Goal: Task Accomplishment & Management: Manage account settings

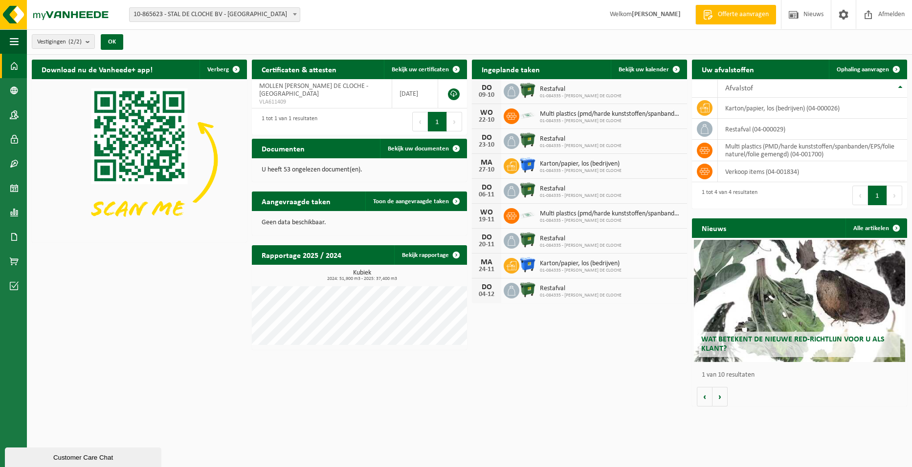
click at [597, 119] on span "01-084335 - MOLLEN NIELS - MANEGE DE CLOCHE" at bounding box center [611, 121] width 142 height 6
click at [489, 115] on div "WO" at bounding box center [487, 113] width 20 height 8
click at [665, 67] on span "Bekijk uw kalender" at bounding box center [643, 69] width 50 height 6
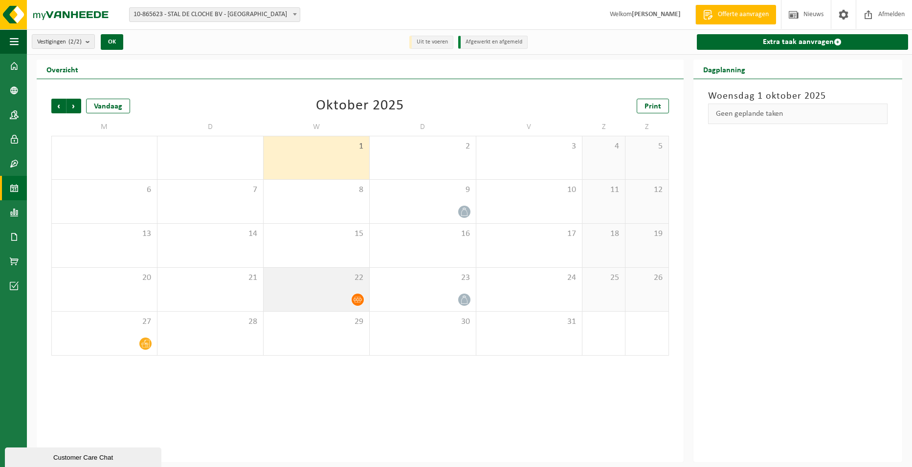
click at [358, 294] on span at bounding box center [357, 300] width 12 height 12
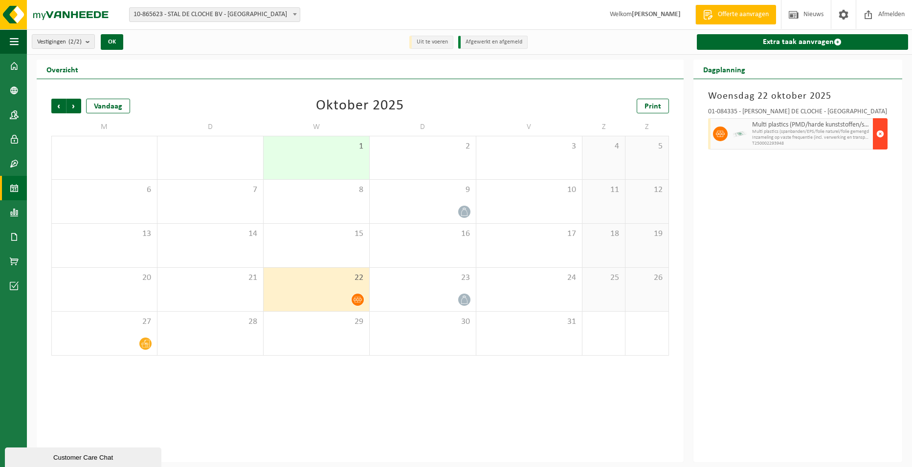
click at [882, 130] on span "button" at bounding box center [880, 134] width 8 height 20
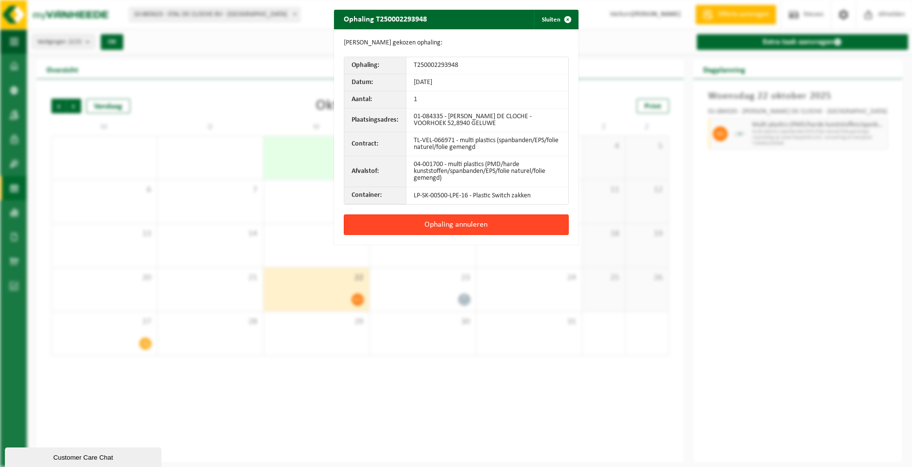
click at [462, 228] on button "Ophaling annuleren" at bounding box center [456, 225] width 225 height 21
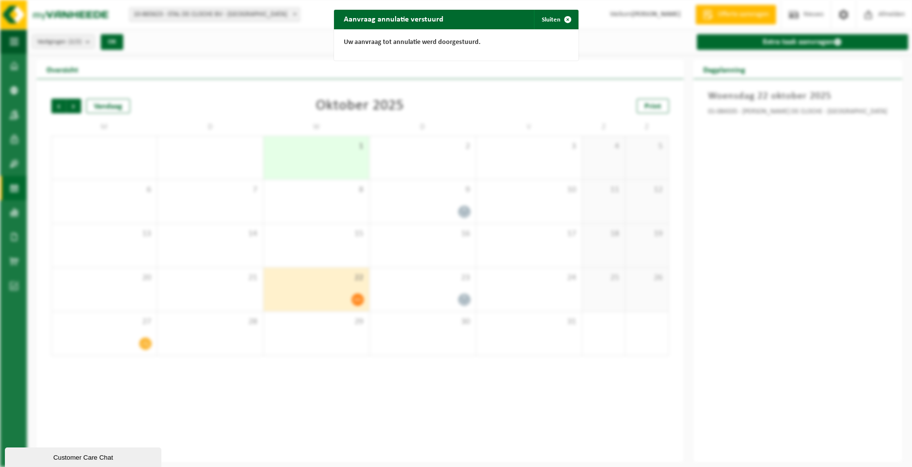
drag, startPoint x: 783, startPoint y: 228, endPoint x: 502, endPoint y: 183, distance: 283.7
click at [780, 228] on div "Aanvraag annulatie verstuurd Sluiten Uw aanvraag tot annulatie werd doorgestuur…" at bounding box center [456, 233] width 912 height 467
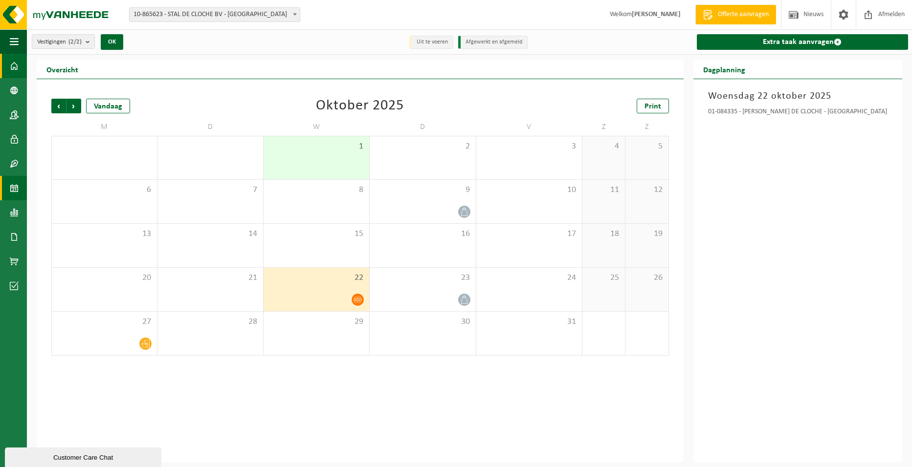
click at [8, 58] on link "Dashboard" at bounding box center [13, 66] width 27 height 24
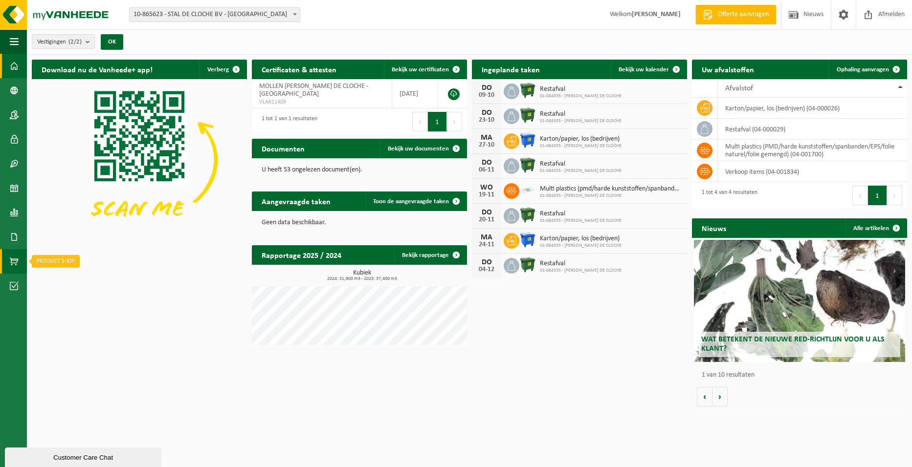
click at [18, 265] on span at bounding box center [14, 261] width 9 height 24
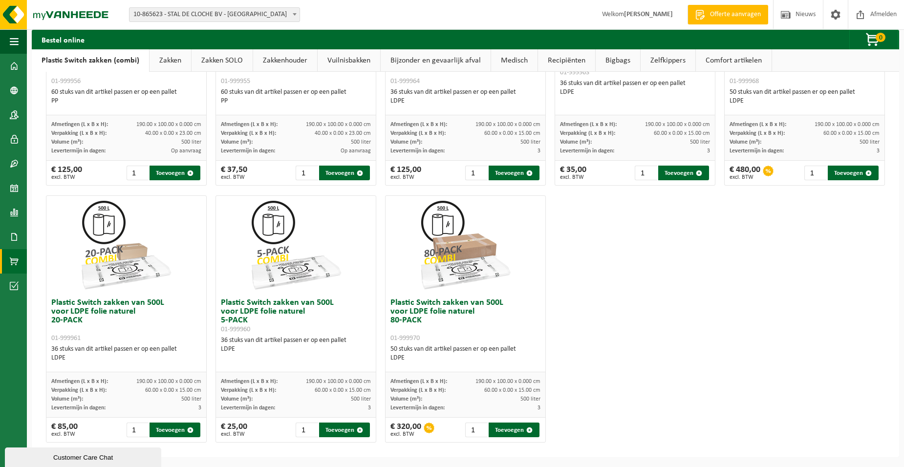
click at [353, 64] on link "Vuilnisbakken" at bounding box center [349, 60] width 63 height 22
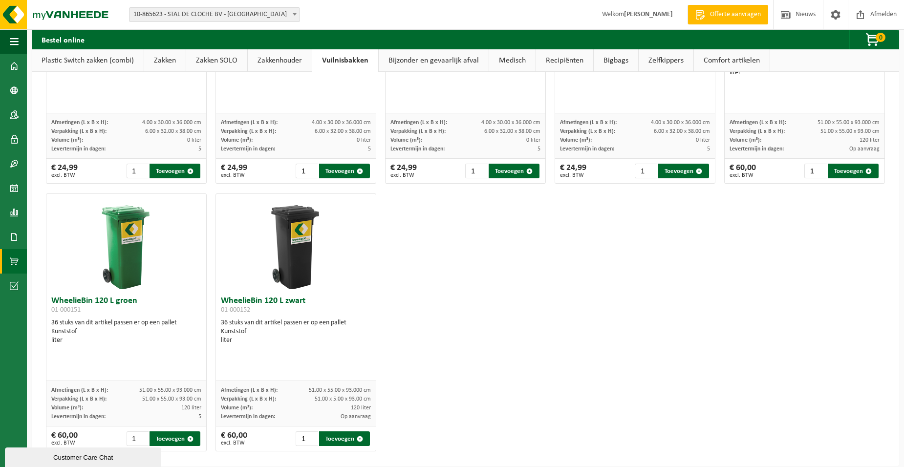
scroll to position [1246, 0]
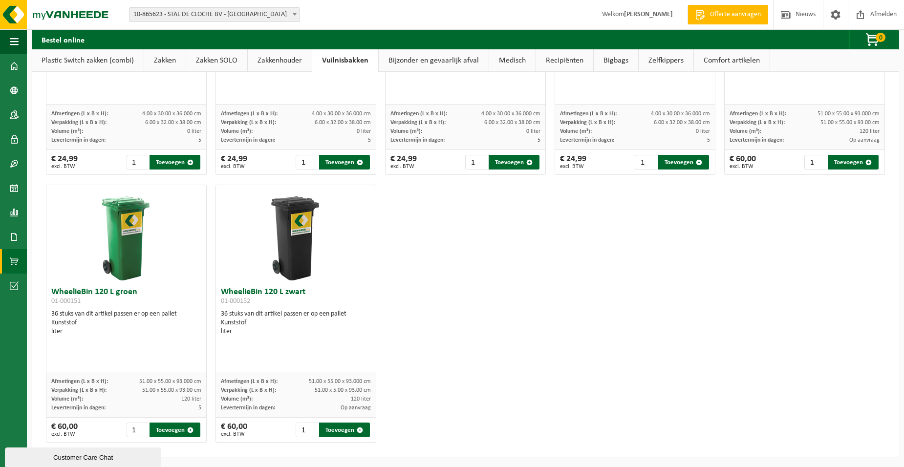
click at [434, 60] on link "Bijzonder en gevaarlijk afval" at bounding box center [434, 60] width 110 height 22
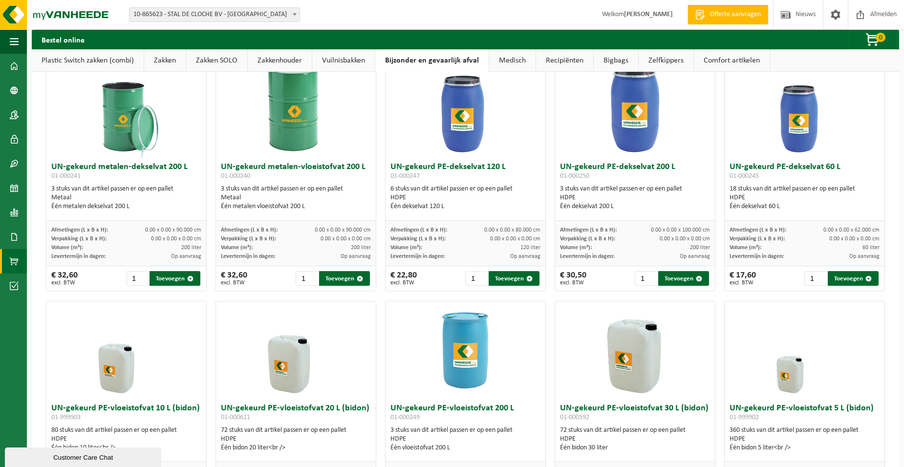
scroll to position [0, 0]
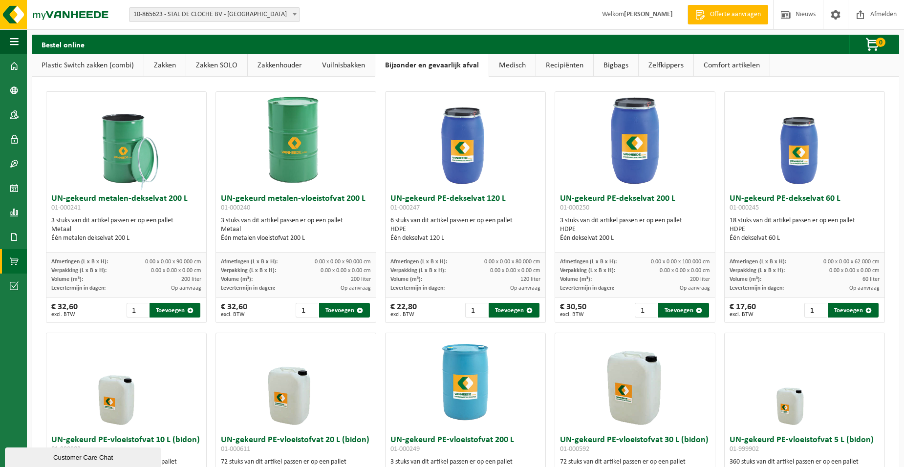
click at [520, 64] on link "Medisch" at bounding box center [512, 65] width 46 height 22
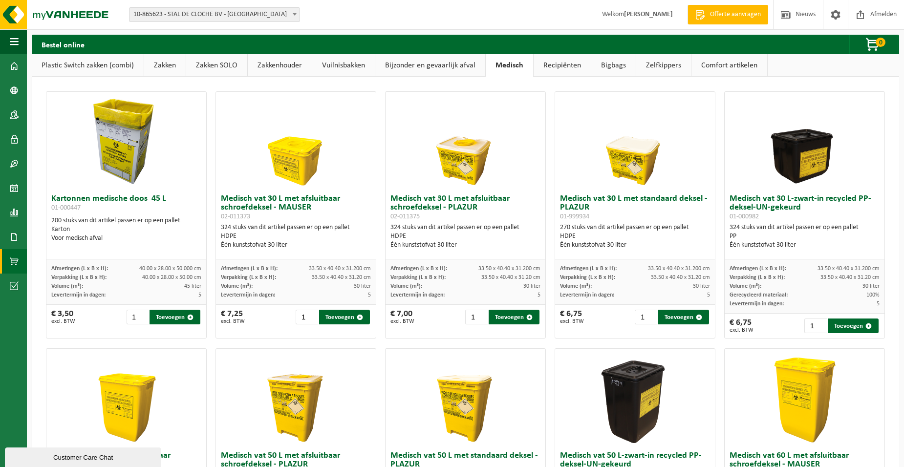
click at [574, 72] on link "Recipiënten" at bounding box center [562, 65] width 57 height 22
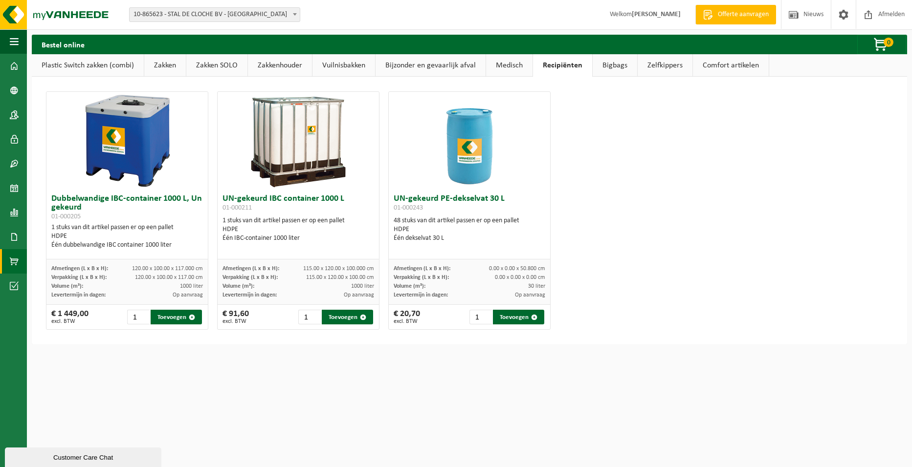
click at [614, 70] on link "Bigbags" at bounding box center [614, 65] width 44 height 22
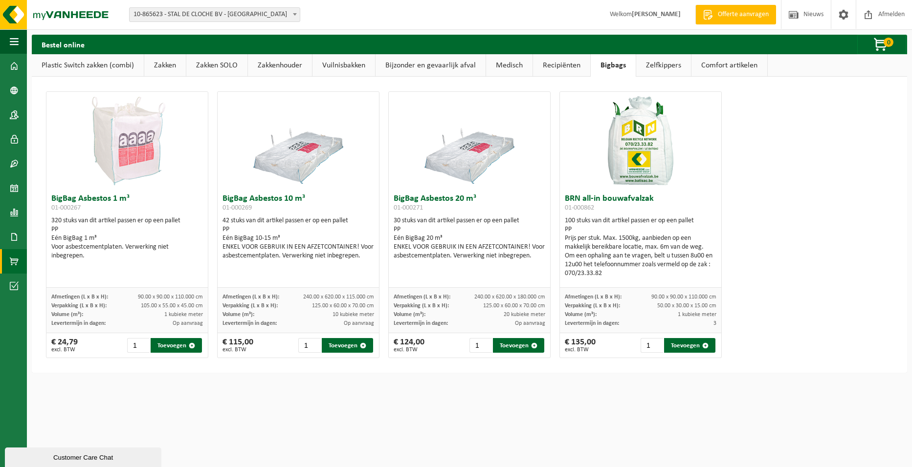
click at [652, 61] on link "Zelfkippers" at bounding box center [663, 65] width 55 height 22
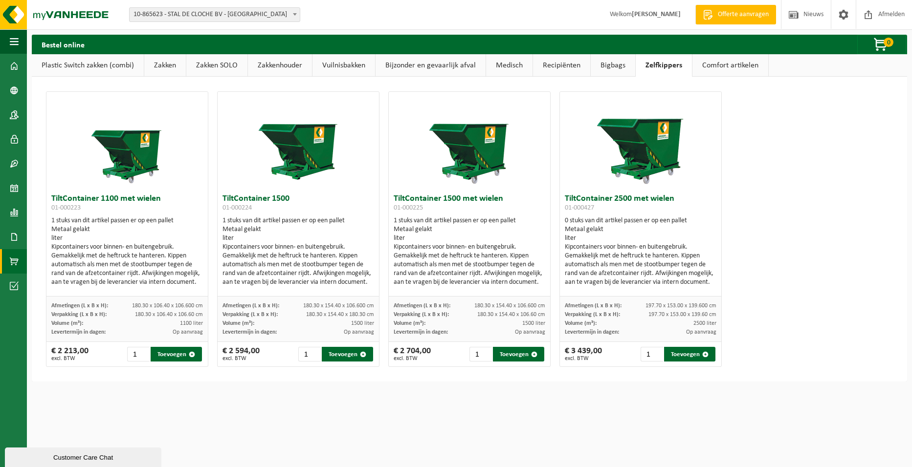
click at [776, 55] on ul "Plastic Switch zakken (combi) Zakken Zakken SOLO Zakkenhouder Vuilnisbakken Bij…" at bounding box center [469, 65] width 875 height 22
click at [736, 63] on link "Comfort artikelen" at bounding box center [730, 65] width 76 height 22
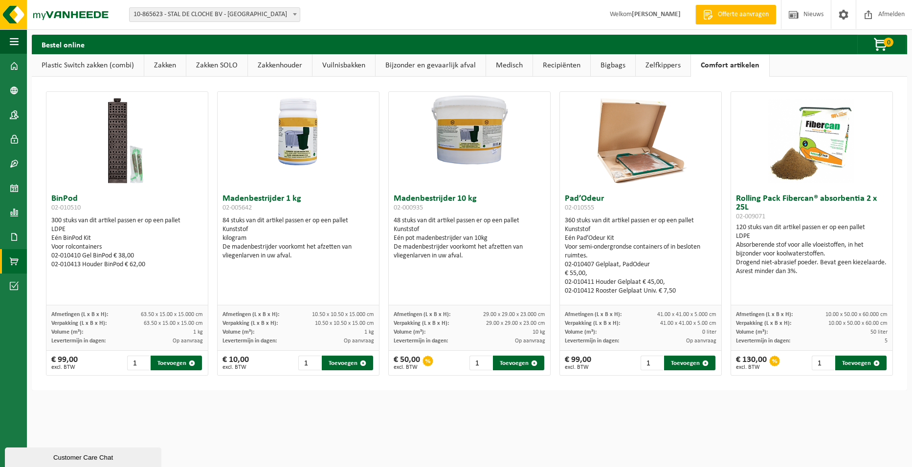
click at [222, 64] on link "Zakken SOLO" at bounding box center [216, 65] width 61 height 22
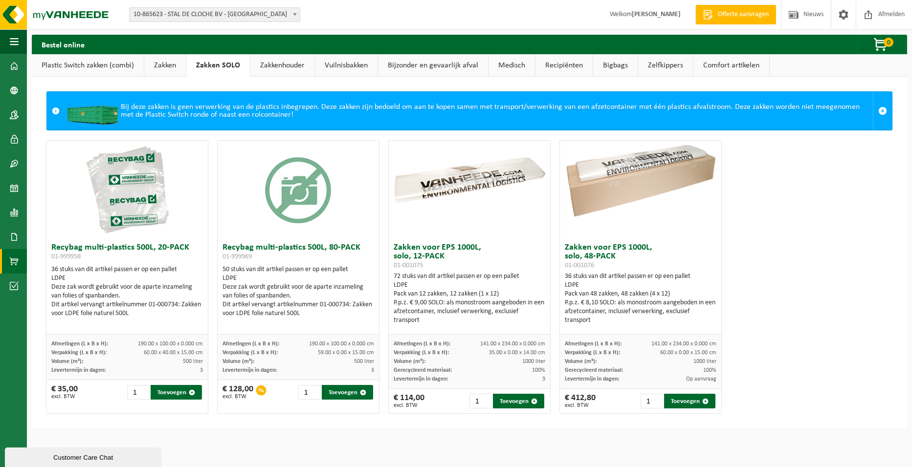
click at [355, 74] on link "Vuilnisbakken" at bounding box center [346, 65] width 63 height 22
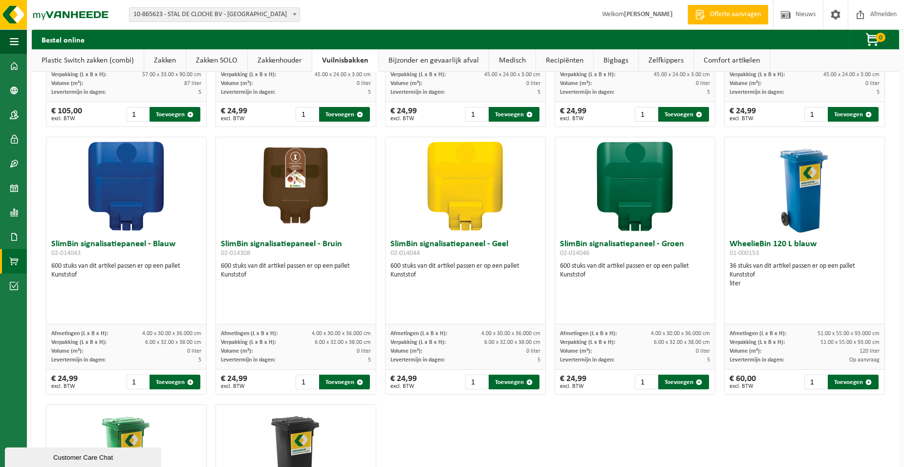
scroll to position [1246, 0]
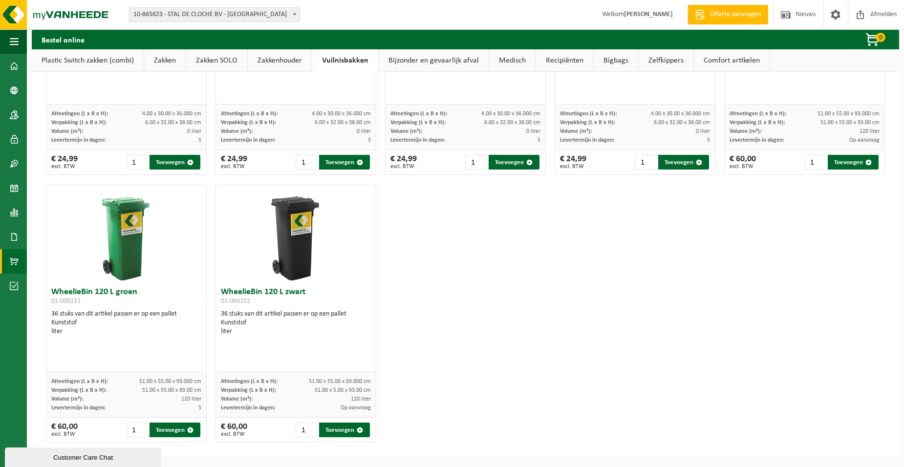
click at [710, 62] on link "Comfort artikelen" at bounding box center [732, 60] width 76 height 22
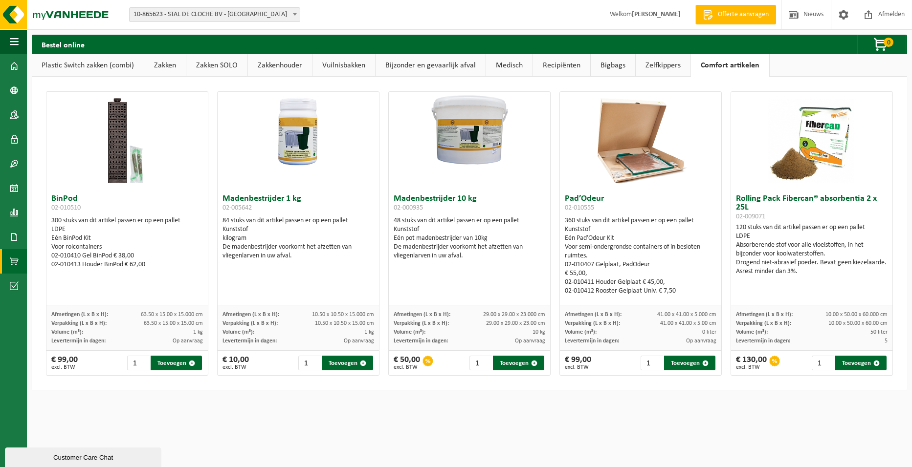
click at [676, 65] on link "Zelfkippers" at bounding box center [662, 65] width 55 height 22
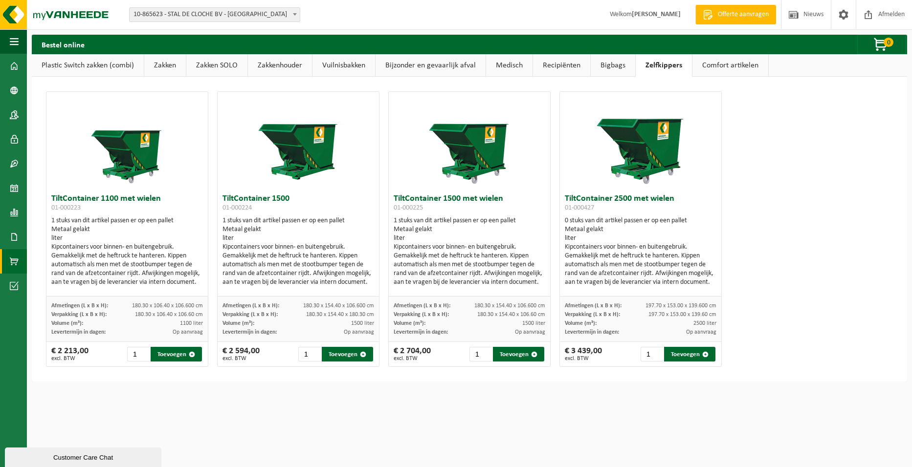
click at [619, 58] on link "Bigbags" at bounding box center [612, 65] width 44 height 22
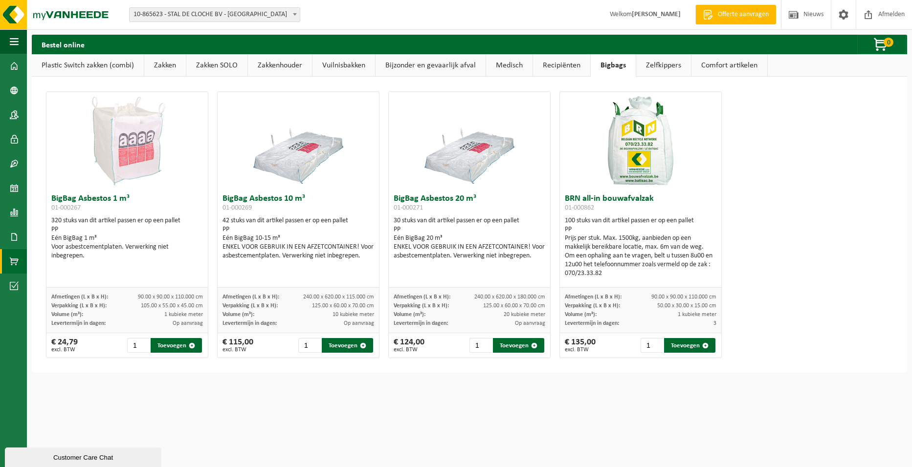
drag, startPoint x: 575, startPoint y: 64, endPoint x: 570, endPoint y: 64, distance: 5.4
click at [574, 64] on link "Recipiënten" at bounding box center [561, 65] width 57 height 22
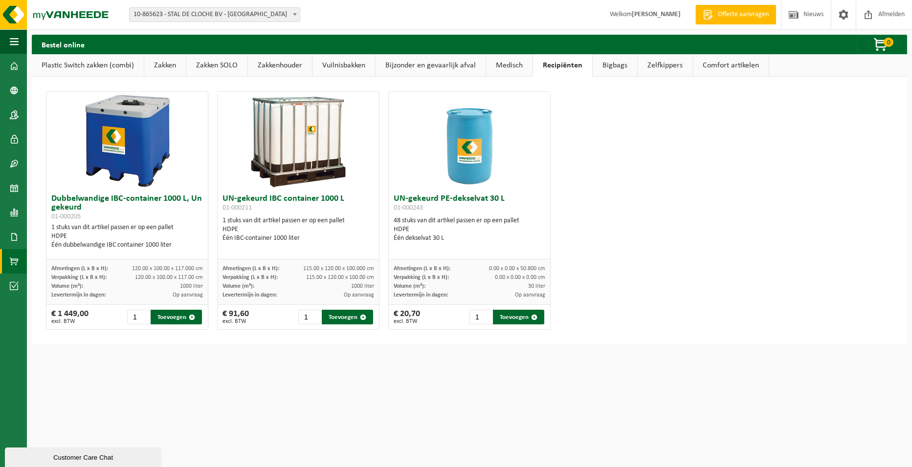
click at [498, 60] on link "Medisch" at bounding box center [509, 65] width 46 height 22
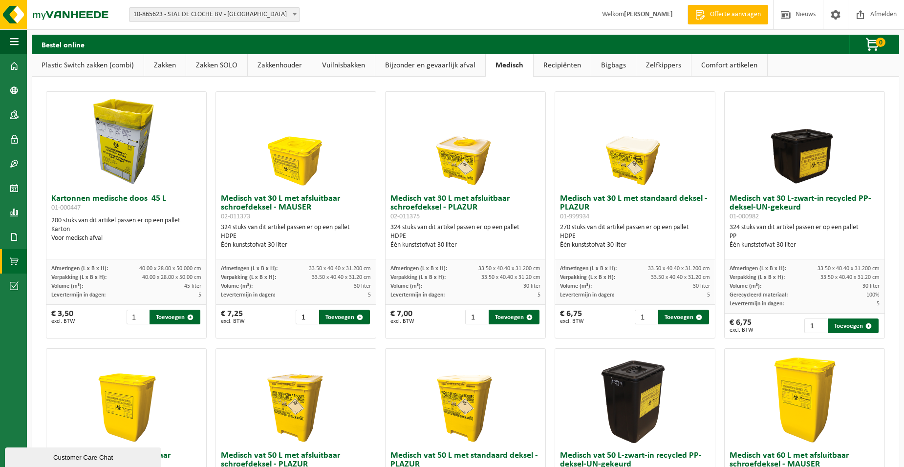
click at [424, 65] on link "Bijzonder en gevaarlijk afval" at bounding box center [430, 65] width 110 height 22
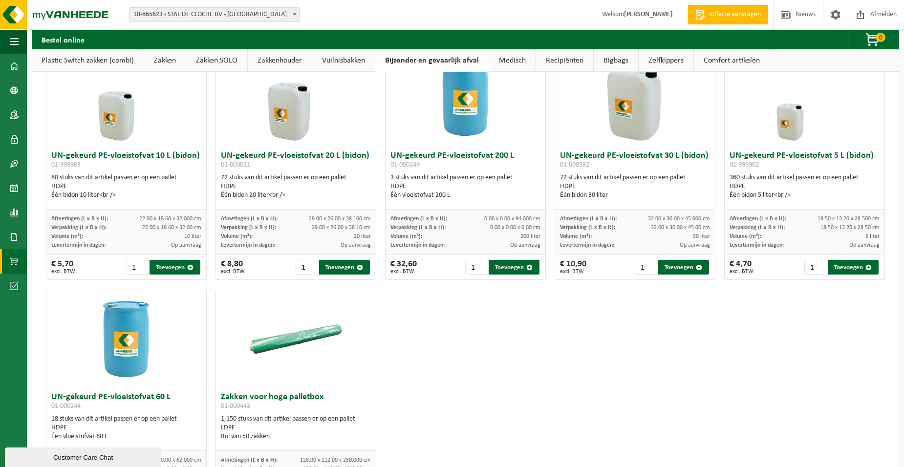
scroll to position [363, 0]
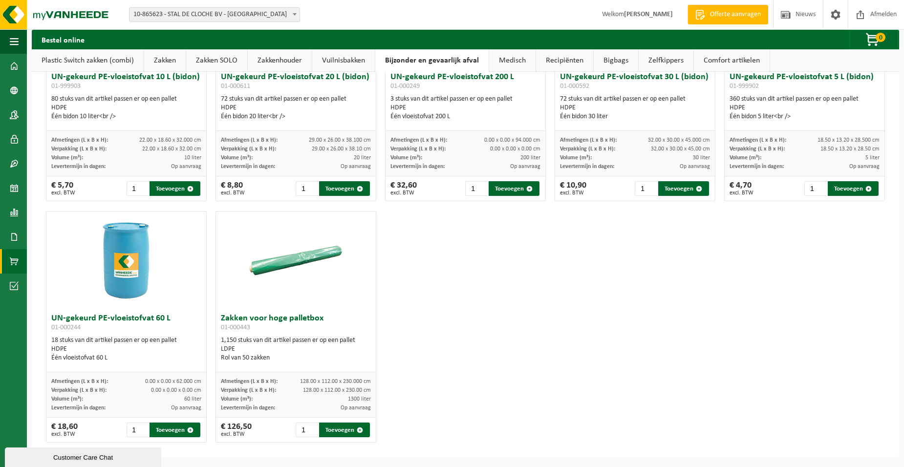
click at [362, 63] on link "Vuilnisbakken" at bounding box center [343, 60] width 63 height 22
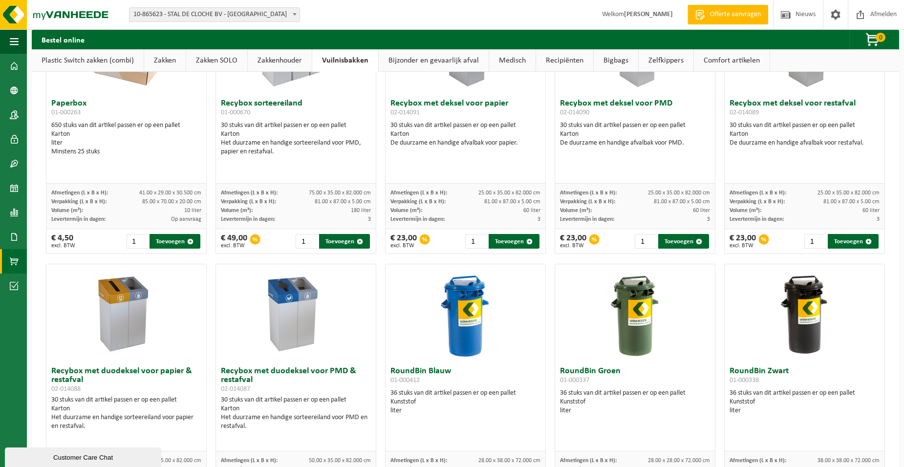
click at [274, 58] on link "Zakkenhouder" at bounding box center [280, 60] width 64 height 22
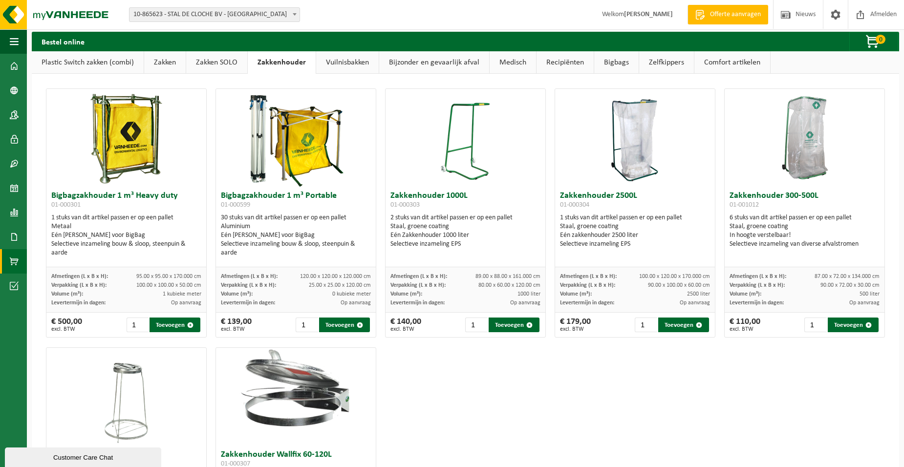
scroll to position [0, 0]
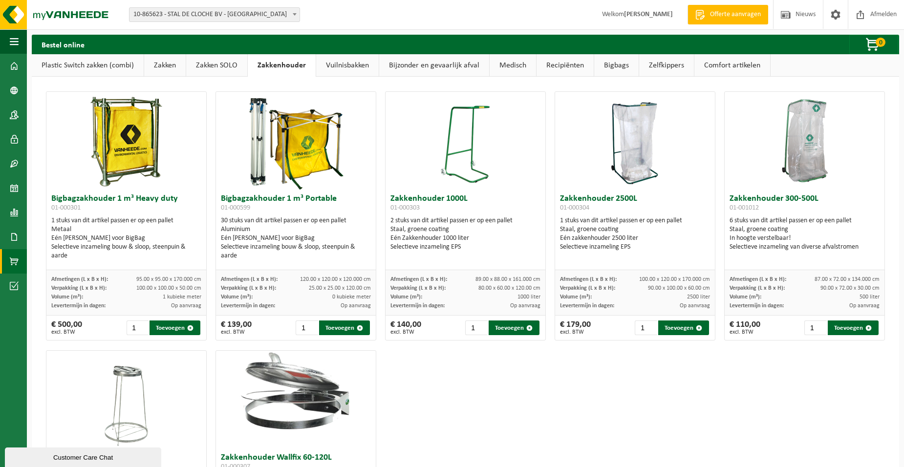
click at [182, 63] on link "Zakken" at bounding box center [165, 65] width 42 height 22
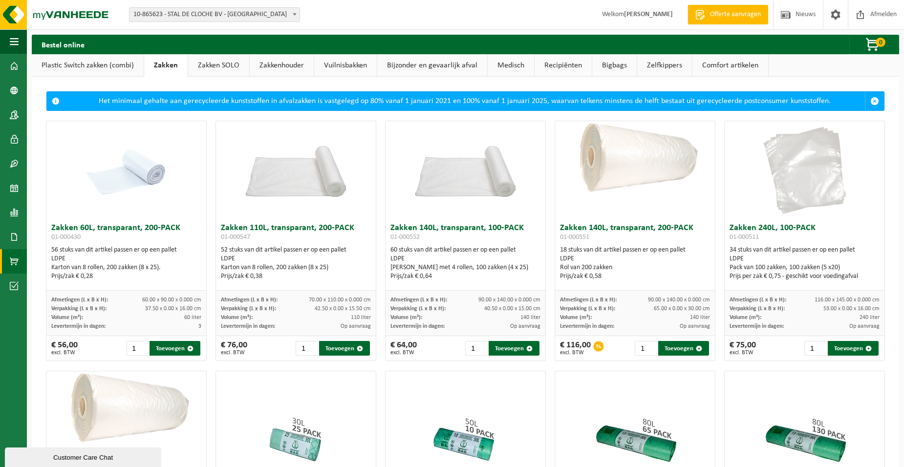
click at [217, 62] on link "Zakken SOLO" at bounding box center [218, 65] width 61 height 22
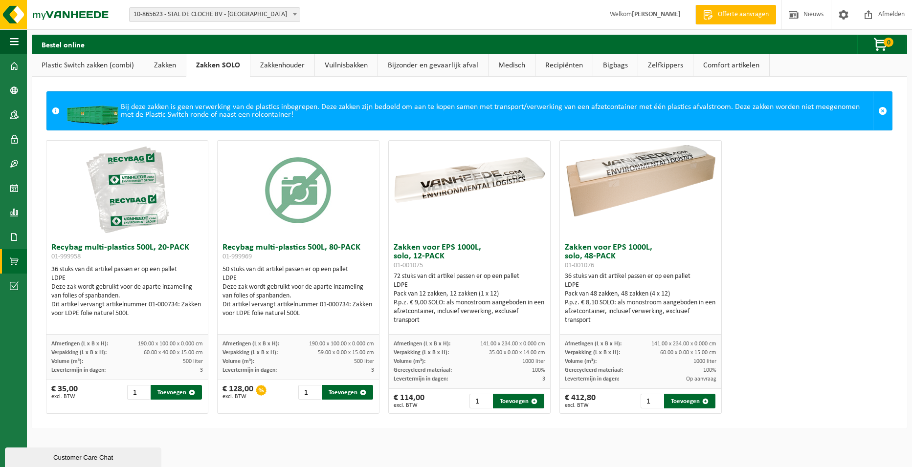
click at [107, 66] on link "Plastic Switch zakken (combi)" at bounding box center [88, 65] width 112 height 22
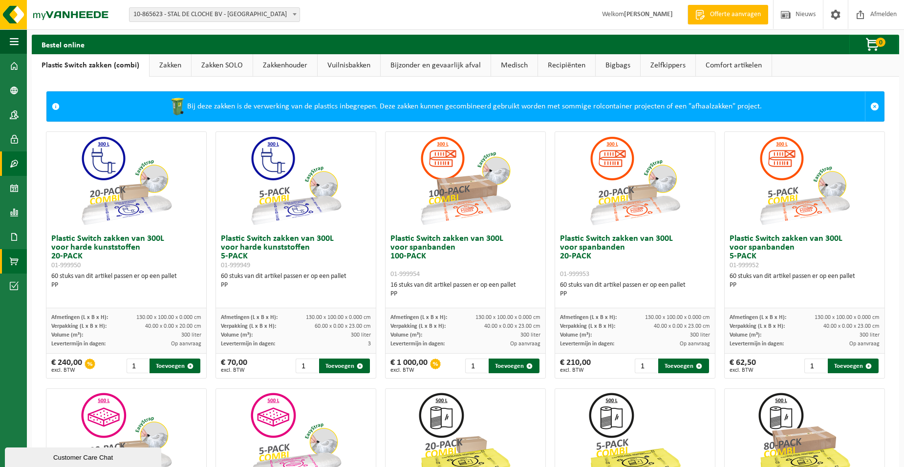
click at [19, 165] on link "Contracten" at bounding box center [13, 164] width 27 height 24
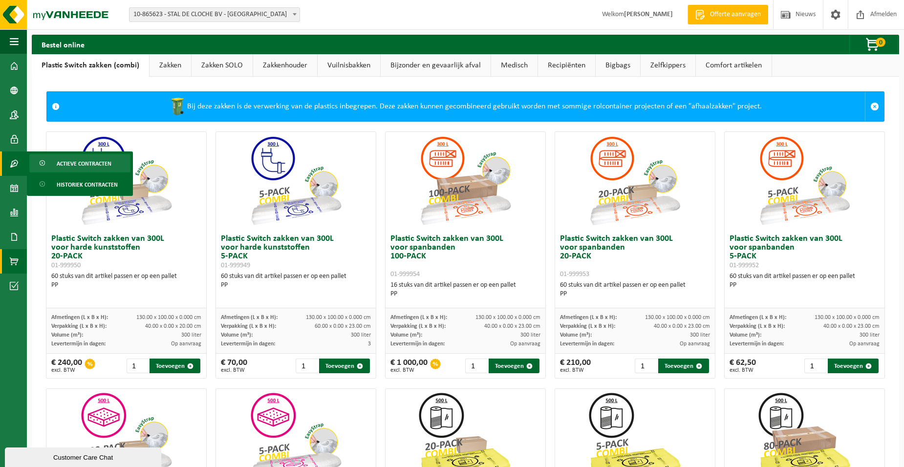
click at [83, 166] on span "Actieve contracten" at bounding box center [84, 163] width 55 height 19
